Goal: Information Seeking & Learning: Learn about a topic

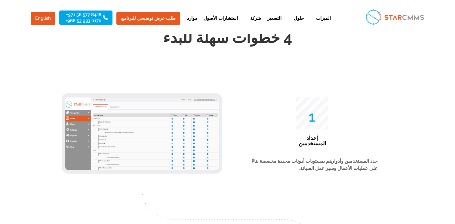
scroll to position [955, 0]
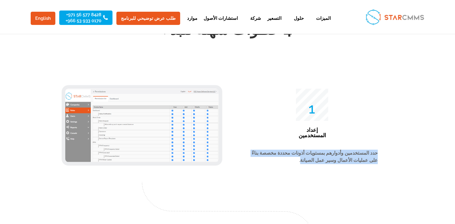
drag, startPoint x: 335, startPoint y: 147, endPoint x: 377, endPoint y: 140, distance: 42.3
click at [377, 150] on p "حدد المستخدمين وأدوارهم بمستويات أذونات محددة مخصصة بناءً على عمليات الأعمال وس…" at bounding box center [313, 157] width 129 height 14
copy p "حدد المستخدمين وأدوارهم بمستويات أذونات محددة مخصصة بناءً على عمليات الأعمال وس…"
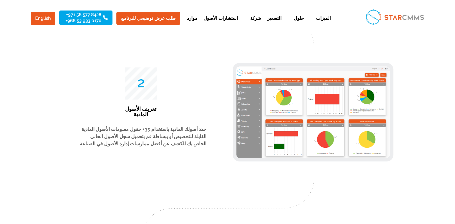
scroll to position [1149, 0]
click at [134, 104] on div "حدد أصولك المادية باستخدام 35+ حقول معلومات الأصول المادية القابلة للتخصيص أو ب…" at bounding box center [141, 127] width 129 height 64
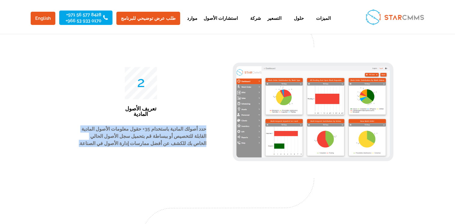
drag, startPoint x: 165, startPoint y: 134, endPoint x: 207, endPoint y: 119, distance: 44.6
click at [207, 119] on div "50 تعريف الأصول المادية 2 حدد أصولك المادية باستخدام 35+ حقول معلومات الأصول ال…" at bounding box center [141, 112] width 153 height 93
copy p "حدد أصولك المادية باستخدام 35+ حقول معلومات الأصول المادية القابلة للتخصيص أو ب…"
click at [182, 107] on div "حدد أصولك المادية باستخدام 35+ حقول معلومات الأصول المادية القابلة للتخصيص أو ب…" at bounding box center [141, 127] width 129 height 64
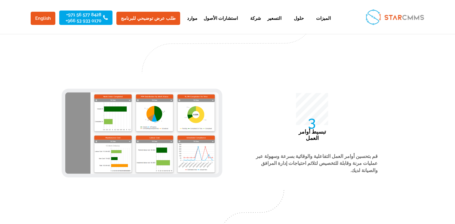
scroll to position [1348, 0]
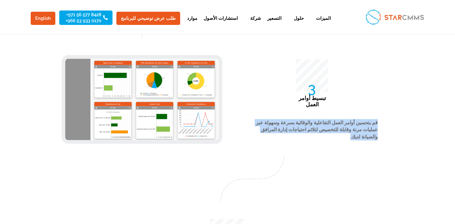
drag, startPoint x: 291, startPoint y: 115, endPoint x: 379, endPoint y: 108, distance: 88.4
click at [379, 108] on div "75 تبسيط أوامر العمل قم بتحسين أوامر العمل التفاعلية والوقائية بسرعة وسهولة عبر…" at bounding box center [227, 99] width 325 height 97
copy p "قم بتحسين أوامر العمل التفاعلية والوقائية بسرعة وسهولة عبر عمليات مرنة وقابلة ل…"
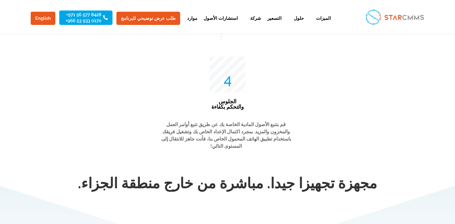
scroll to position [1510, 0]
